Goal: Navigation & Orientation: Find specific page/section

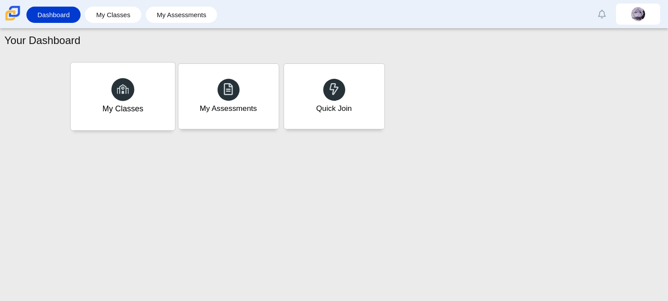
click at [119, 107] on div "My Classes" at bounding box center [122, 108] width 41 height 11
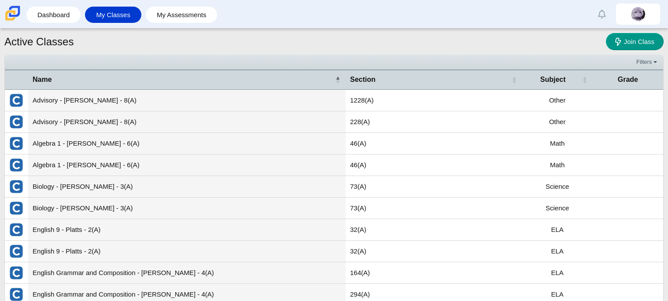
click at [94, 104] on td "Advisory - Arrizon - 8(A)" at bounding box center [187, 101] width 318 height 22
click at [76, 105] on td "Advisory - Arrizon - 8(A)" at bounding box center [187, 101] width 318 height 22
click at [99, 96] on td "Advisory - Arrizon - 8(A)" at bounding box center [187, 101] width 318 height 22
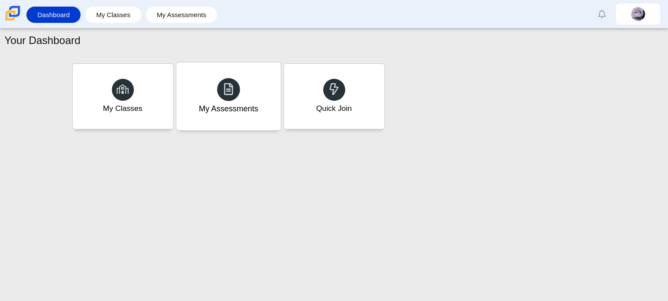
click at [253, 108] on div "My Assessments" at bounding box center [228, 108] width 59 height 11
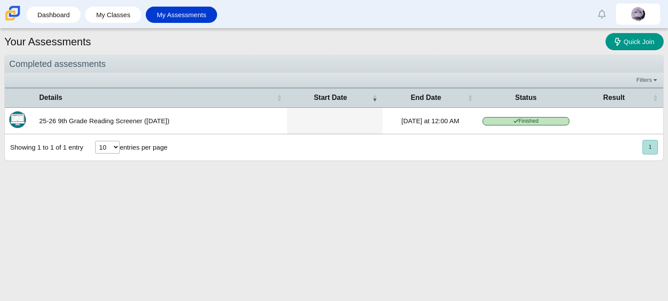
click at [112, 148] on select "10 25 50 100" at bounding box center [107, 147] width 25 height 13
click at [95, 142] on select "10 25 50 100" at bounding box center [107, 147] width 25 height 13
click at [115, 146] on select "10 25 50 100" at bounding box center [107, 147] width 25 height 13
select select "25"
click at [95, 142] on select "10 25 50 100" at bounding box center [107, 147] width 25 height 13
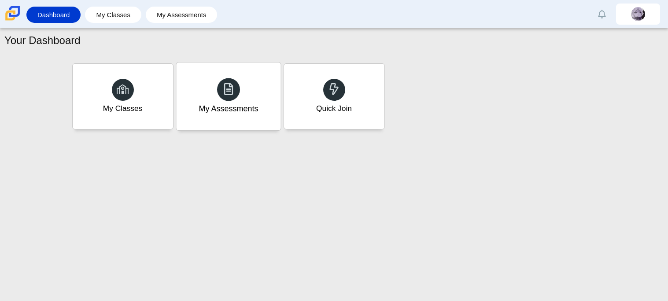
click at [242, 93] on div "My Assessments" at bounding box center [228, 97] width 104 height 68
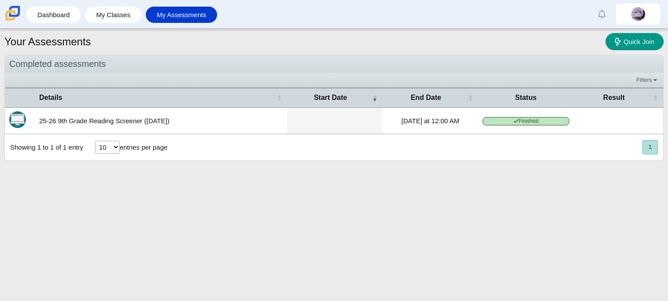
click at [111, 148] on select "10 25 50 100" at bounding box center [107, 147] width 25 height 13
click at [95, 142] on select "10 25 50 100" at bounding box center [107, 147] width 25 height 13
click at [110, 148] on select "10 25 50 100" at bounding box center [107, 147] width 25 height 13
select select "10"
click at [95, 142] on select "10 25 50 100" at bounding box center [107, 147] width 25 height 13
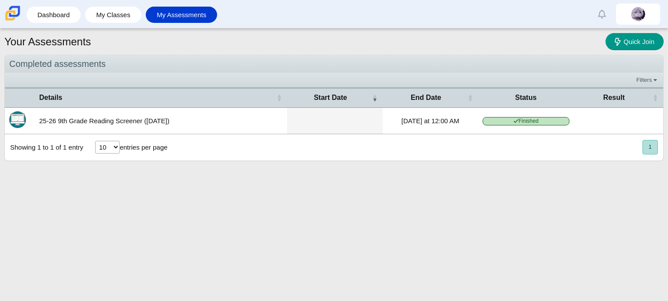
click at [102, 160] on div "Showing 1 to 1 of 1 entry 10 25 50 100 entries per page" at bounding box center [89, 147] width 168 height 26
